Goal: Task Accomplishment & Management: Manage account settings

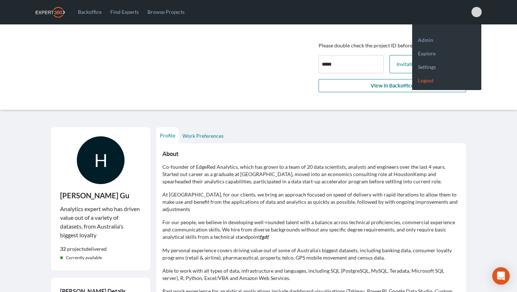
click at [437, 78] on link "Logout" at bounding box center [446, 77] width 69 height 13
